Goal: Task Accomplishment & Management: Complete application form

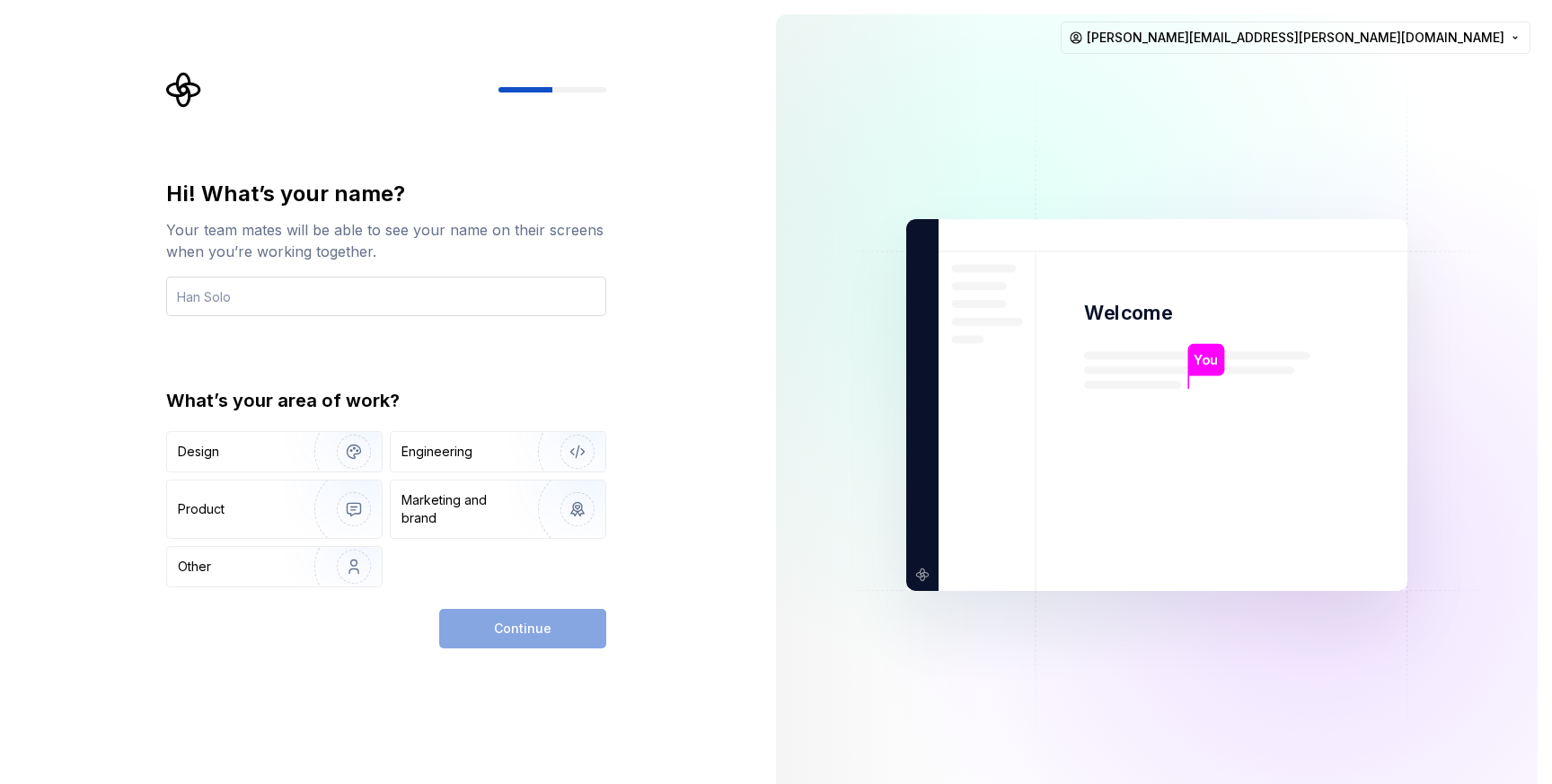
click at [483, 304] on input "text" at bounding box center [386, 296] width 440 height 40
click at [484, 308] on input "text" at bounding box center [386, 296] width 440 height 40
type input "[PERSON_NAME]"
click at [412, 379] on div "Hi! What’s your name? Your team mates will be able to see your name on their sc…" at bounding box center [386, 384] width 440 height 407
click at [287, 456] on img "button" at bounding box center [342, 451] width 115 height 120
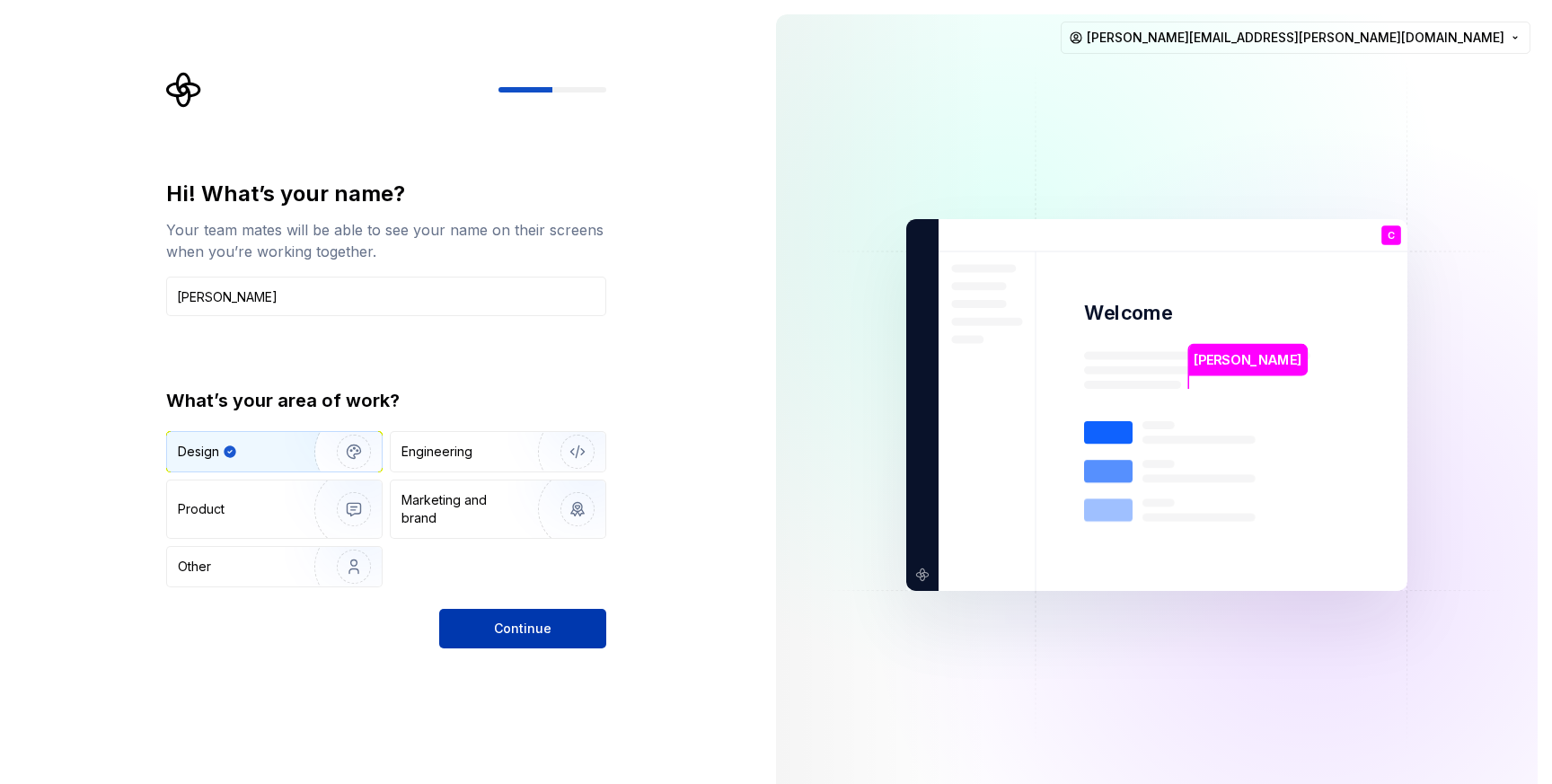
click at [484, 628] on button "Continue" at bounding box center [523, 629] width 167 height 40
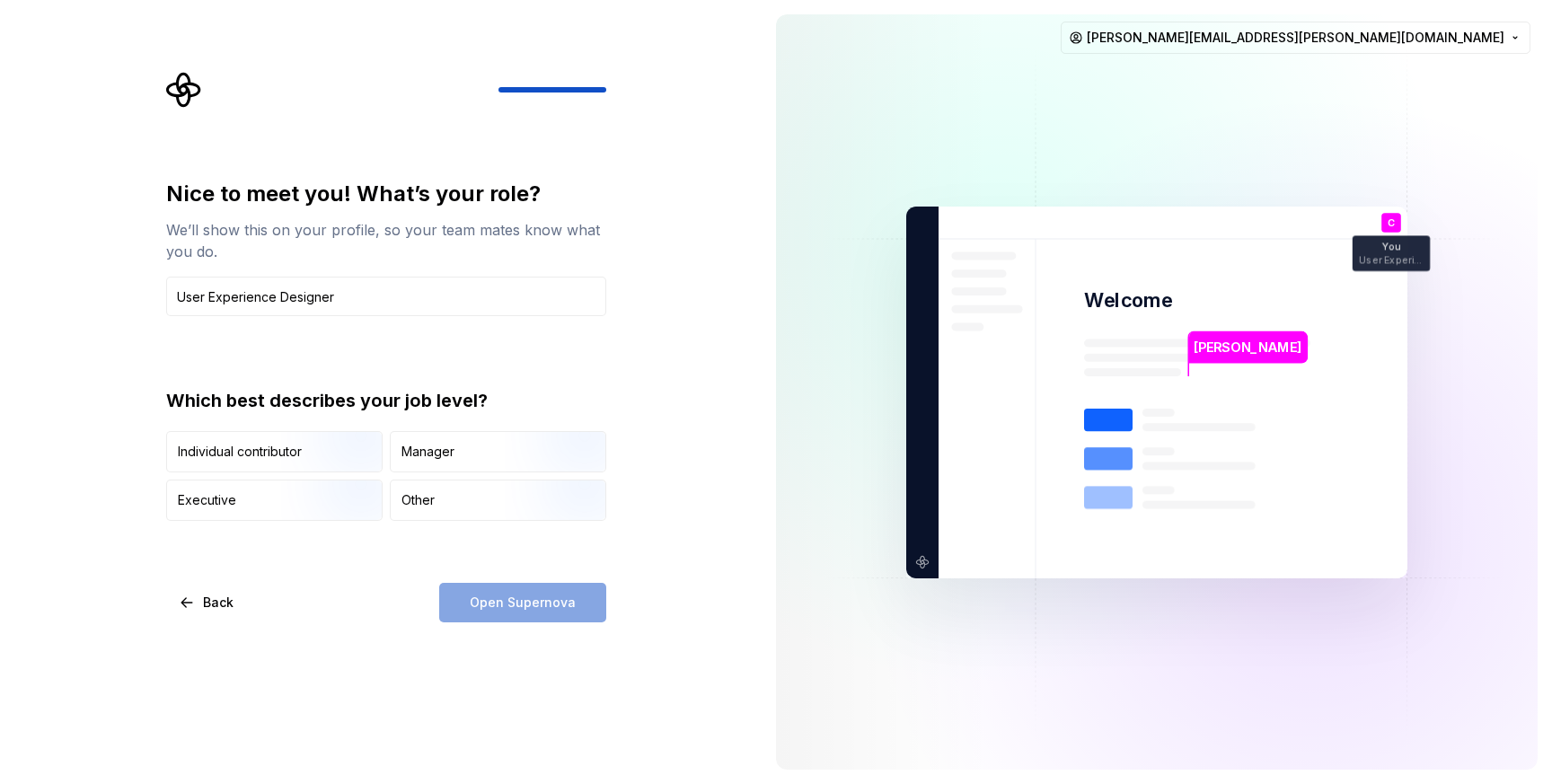
type input "User Experience Designer"
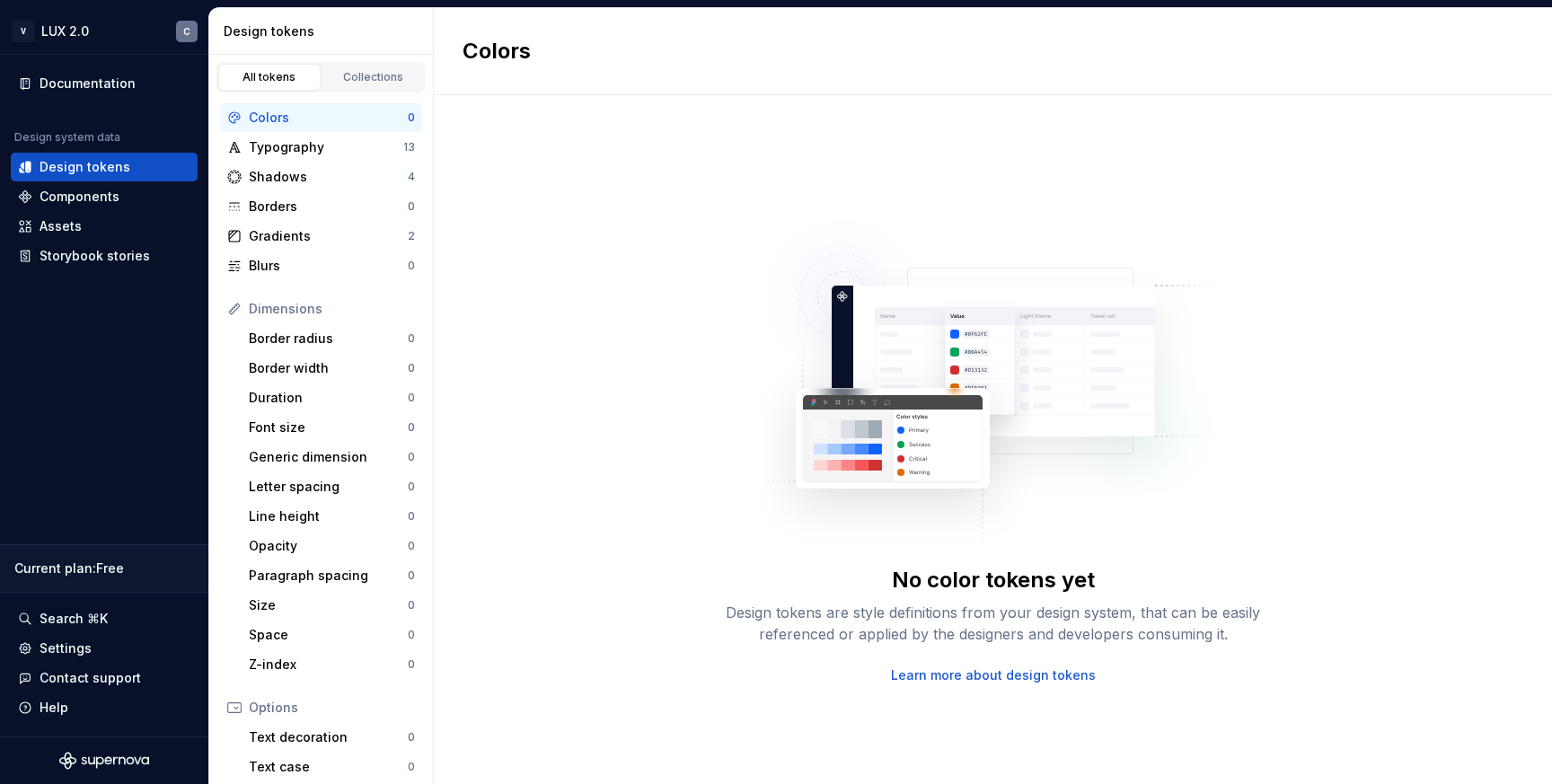
click at [814, 273] on img at bounding box center [993, 375] width 472 height 359
click at [1013, 204] on img at bounding box center [993, 375] width 472 height 359
